Goal: Task Accomplishment & Management: Manage account settings

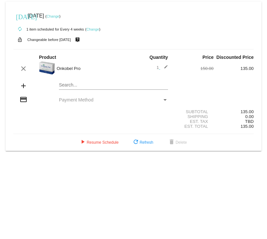
click at [91, 29] on link "Change" at bounding box center [92, 29] width 13 height 4
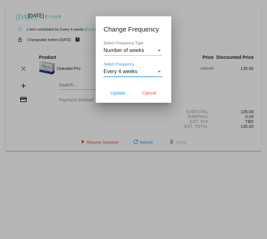
click at [157, 73] on div "Select Frequency" at bounding box center [159, 72] width 6 height 6
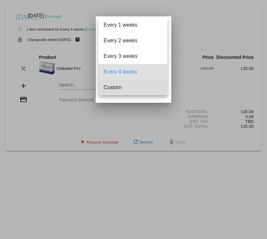
click at [153, 88] on span "Custom" at bounding box center [132, 88] width 59 height 16
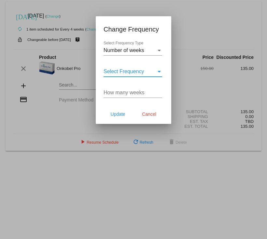
click at [158, 71] on div "Select Frequency" at bounding box center [158, 72] width 3 height 2
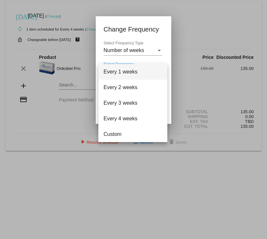
click at [191, 28] on div at bounding box center [133, 119] width 267 height 239
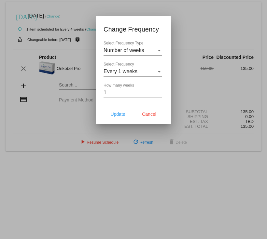
click at [158, 91] on input "1" at bounding box center [132, 93] width 59 height 6
click at [159, 93] on input "2" at bounding box center [132, 93] width 59 height 6
click at [159, 93] on input "3" at bounding box center [132, 93] width 59 height 6
click at [159, 93] on input "4" at bounding box center [132, 93] width 59 height 6
click at [159, 93] on input "5" at bounding box center [132, 93] width 59 height 6
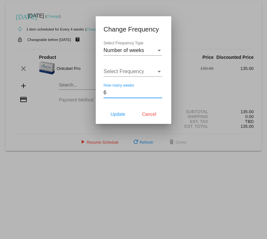
click at [159, 93] on input "6" at bounding box center [132, 93] width 59 height 6
click at [159, 93] on input "7" at bounding box center [132, 93] width 59 height 6
click at [159, 93] on input "8" at bounding box center [132, 93] width 59 height 6
click at [159, 93] on input "9" at bounding box center [132, 93] width 59 height 6
click at [159, 93] on input "10" at bounding box center [132, 93] width 59 height 6
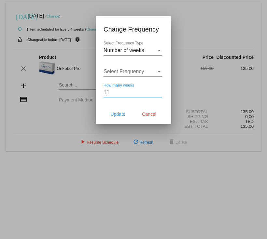
click at [159, 93] on input "11" at bounding box center [132, 93] width 59 height 6
type input "12"
click at [159, 93] on input "12" at bounding box center [132, 93] width 59 height 6
click at [121, 113] on span "Update" at bounding box center [117, 113] width 15 height 5
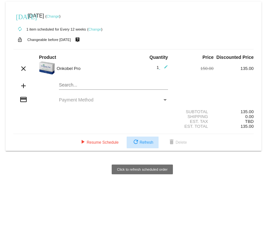
click at [142, 145] on span "refresh Refresh" at bounding box center [142, 142] width 21 height 5
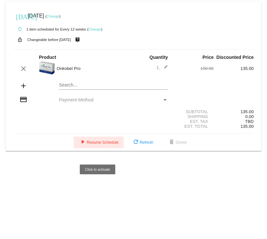
click at [104, 145] on span "play_arrow Resume Schedule" at bounding box center [99, 142] width 40 height 5
